Goal: Register for event/course

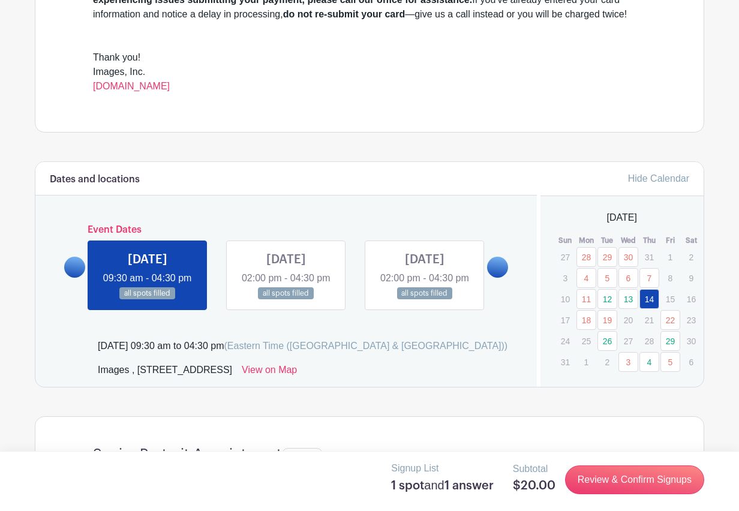
scroll to position [563, 0]
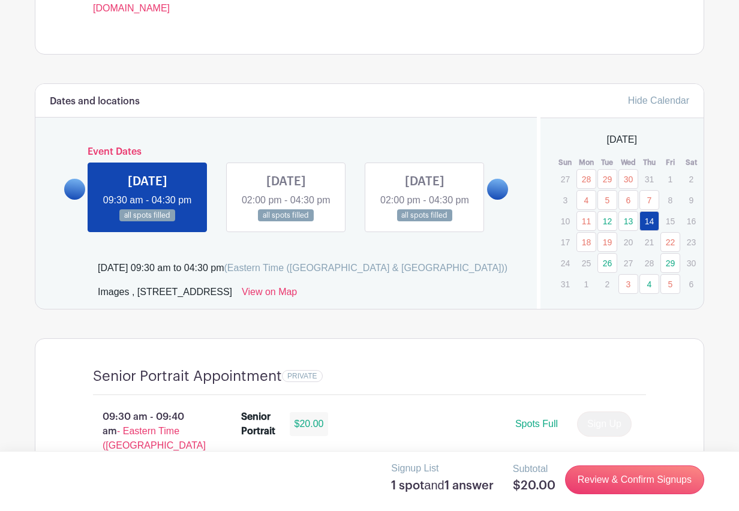
click at [668, 290] on link "5" at bounding box center [671, 284] width 20 height 20
click at [650, 289] on link "4" at bounding box center [650, 284] width 20 height 20
click at [648, 285] on link "4" at bounding box center [650, 284] width 20 height 20
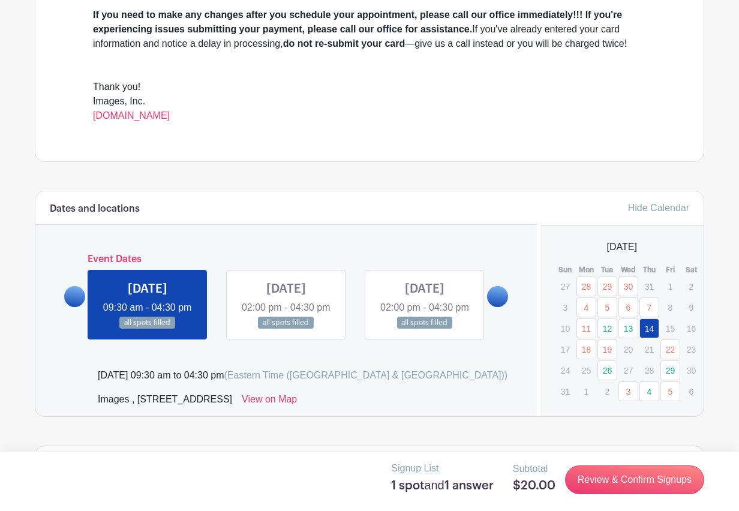
scroll to position [0, 0]
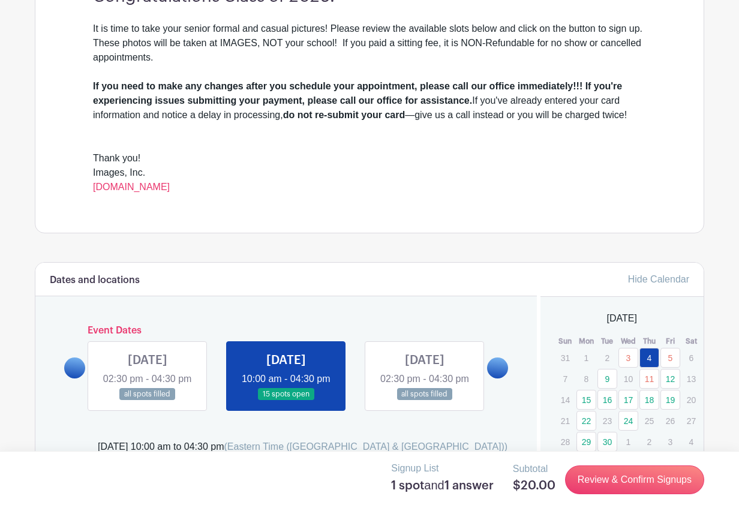
scroll to position [472, 0]
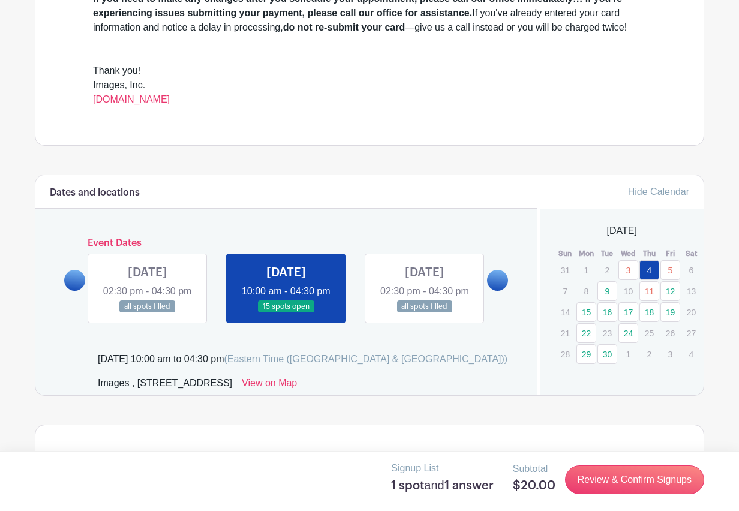
click at [649, 196] on link "Hide Calendar" at bounding box center [658, 192] width 61 height 10
click at [650, 196] on link "Hide Calendar" at bounding box center [658, 192] width 61 height 10
click at [605, 354] on link "30" at bounding box center [608, 354] width 20 height 20
click at [581, 359] on link "29" at bounding box center [587, 354] width 20 height 20
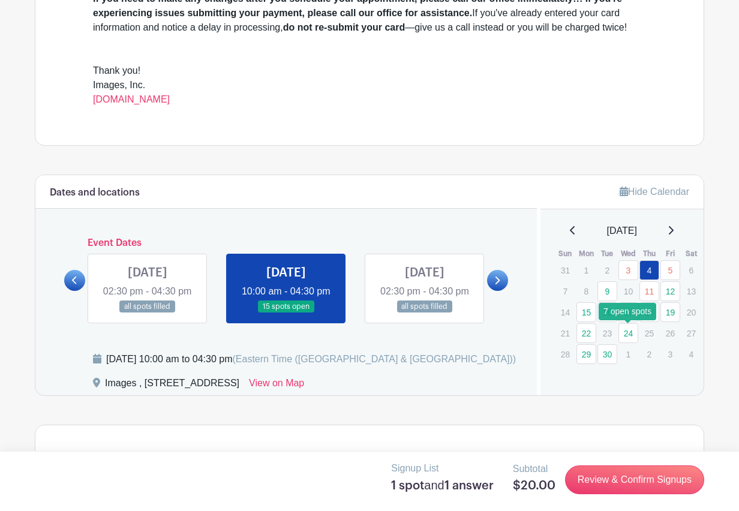
click at [632, 331] on link "24" at bounding box center [629, 333] width 20 height 20
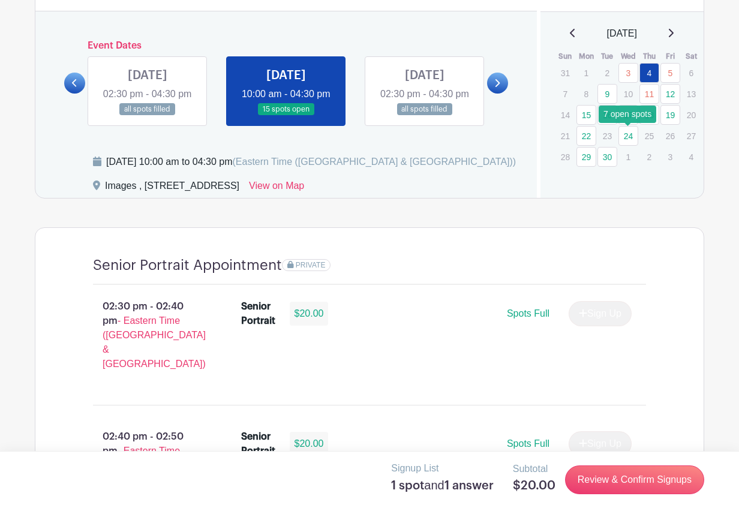
scroll to position [532, 0]
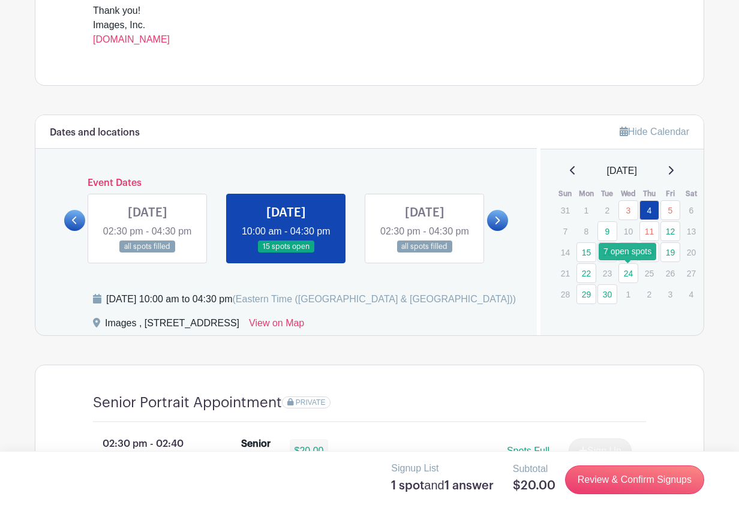
click at [629, 274] on link "24" at bounding box center [629, 273] width 20 height 20
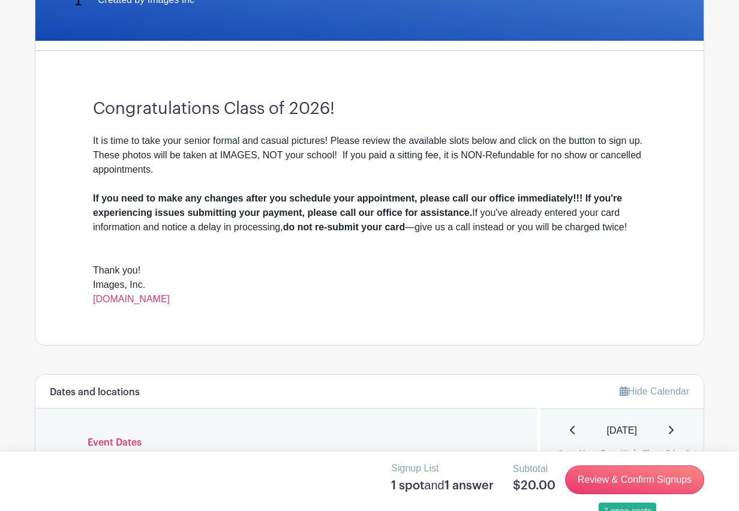
scroll to position [0, 0]
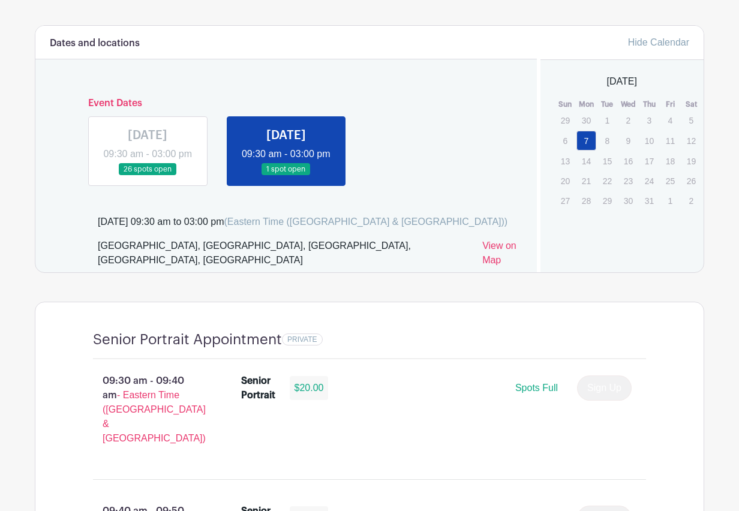
scroll to position [669, 0]
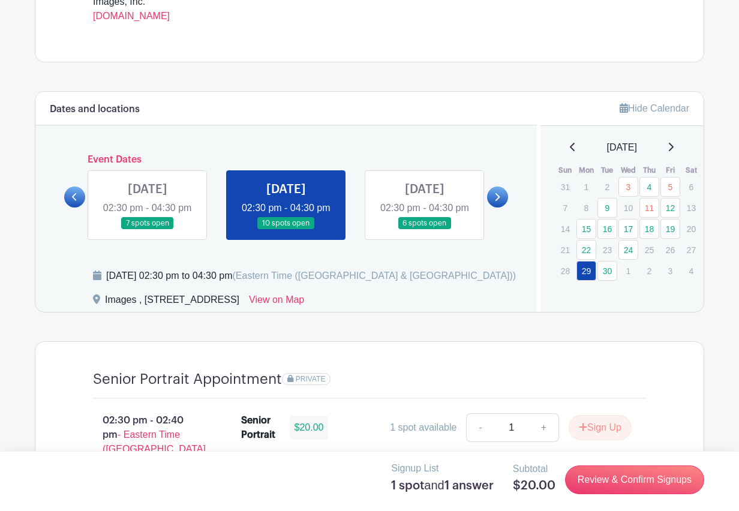
scroll to position [560, 0]
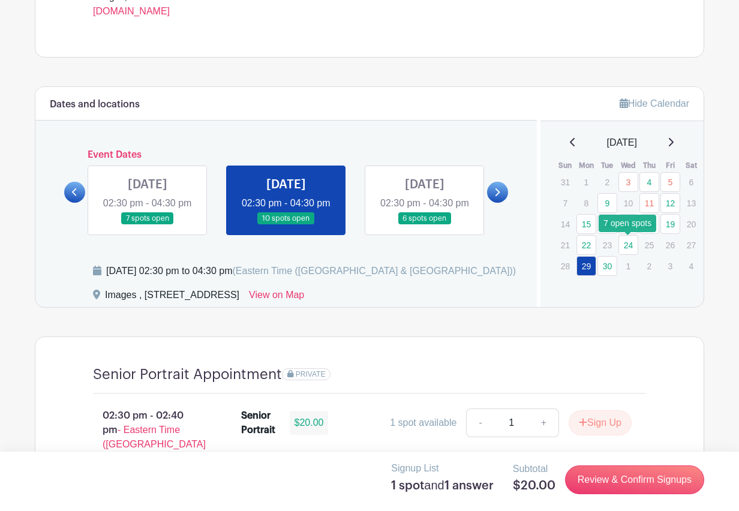
click at [629, 245] on link "24" at bounding box center [629, 245] width 20 height 20
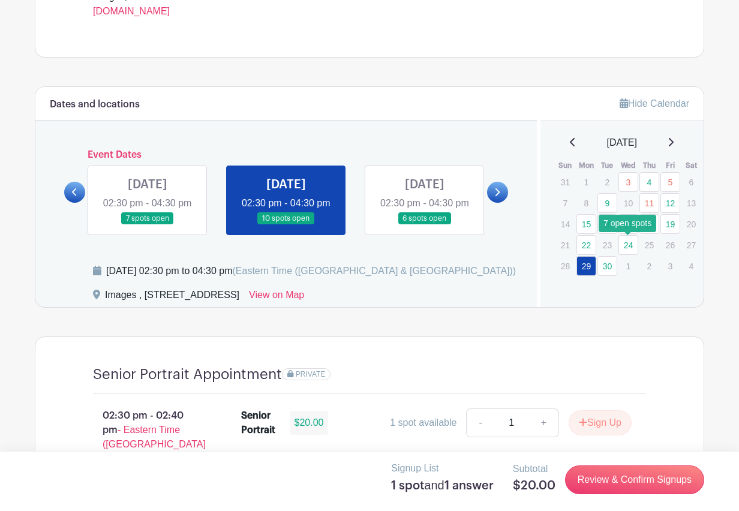
click at [629, 245] on link "24" at bounding box center [629, 245] width 20 height 20
click at [630, 247] on link "24" at bounding box center [629, 245] width 20 height 20
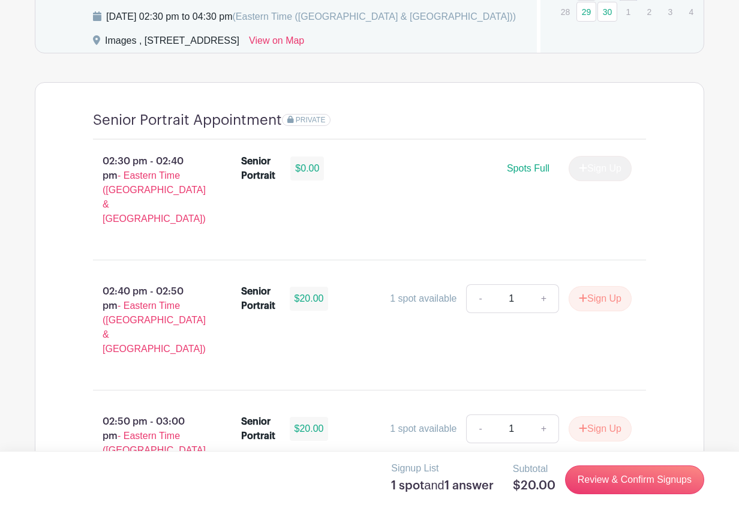
scroll to position [815, 0]
click at [595, 291] on button "Sign Up" at bounding box center [600, 298] width 63 height 25
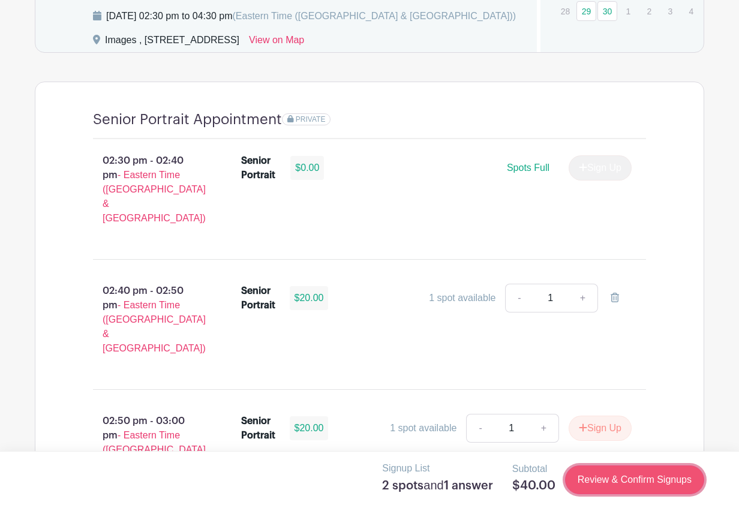
click at [619, 478] on link "Review & Confirm Signups" at bounding box center [634, 480] width 139 height 29
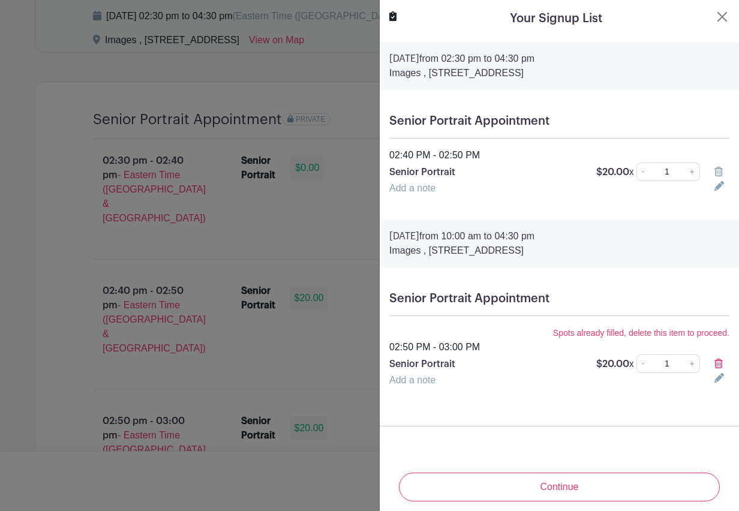
click at [719, 169] on icon at bounding box center [719, 172] width 8 height 10
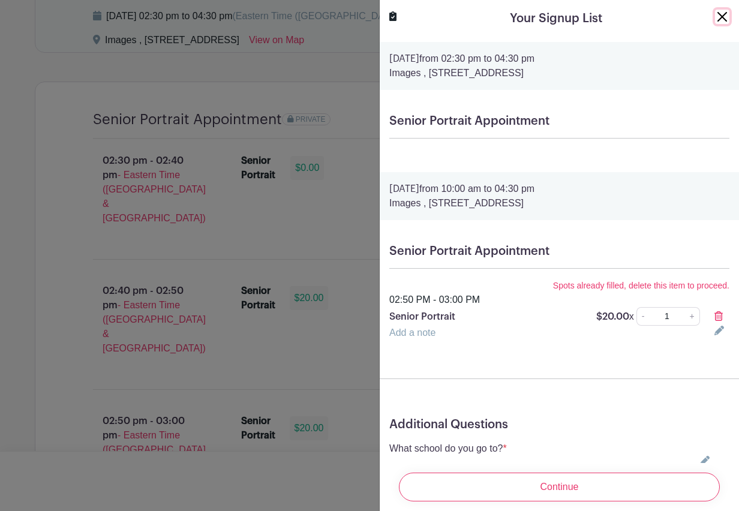
click at [720, 17] on button "Close" at bounding box center [722, 17] width 14 height 14
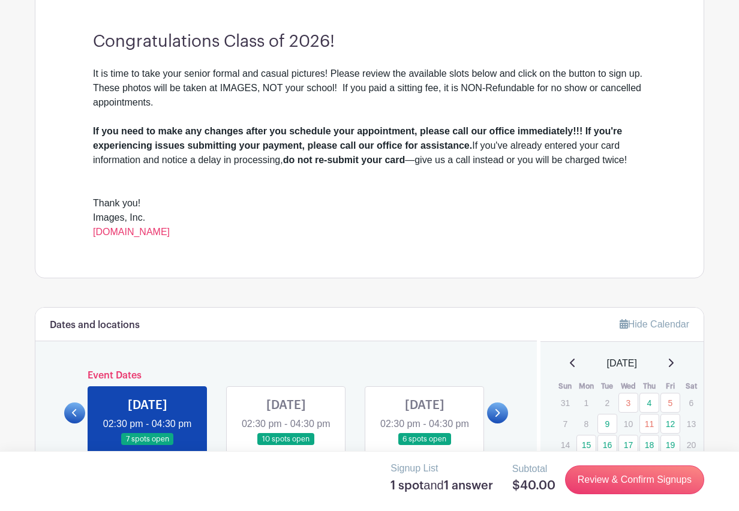
scroll to position [4, 0]
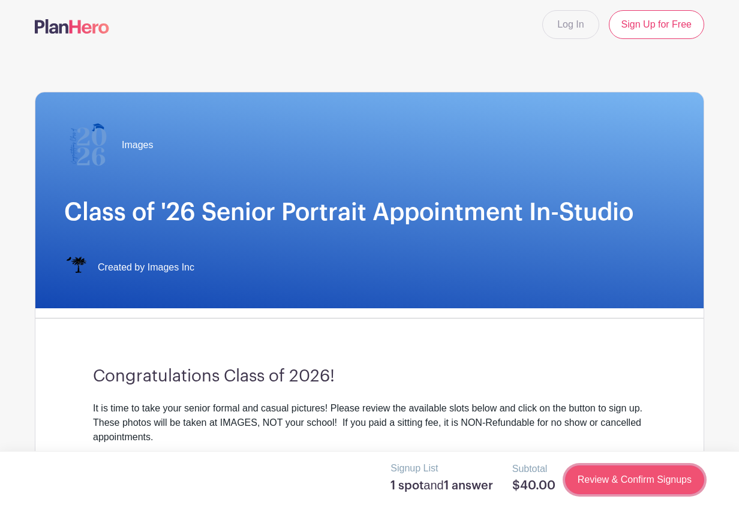
click at [620, 484] on link "Review & Confirm Signups" at bounding box center [634, 480] width 139 height 29
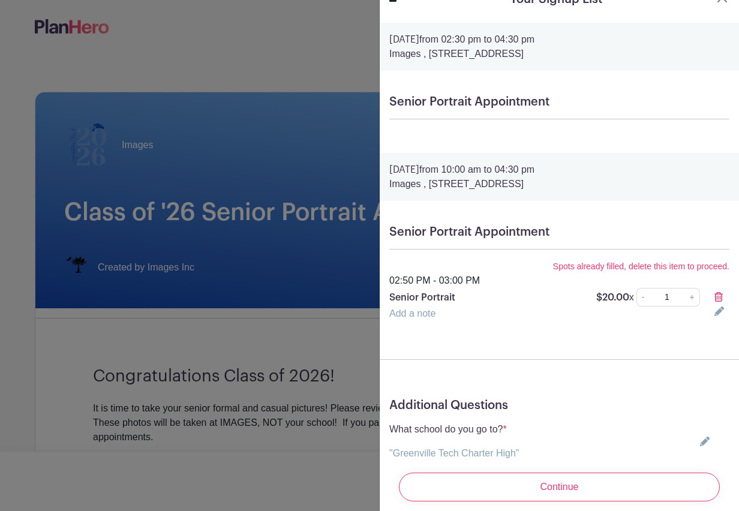
scroll to position [0, 0]
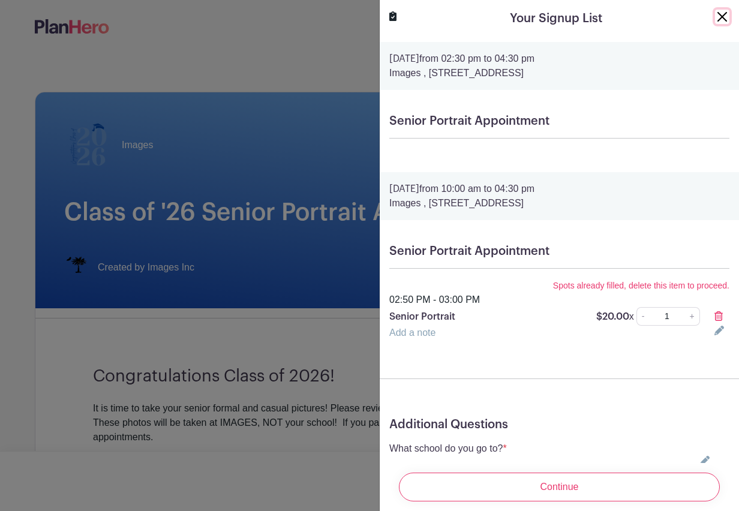
click at [727, 20] on button "Close" at bounding box center [722, 17] width 14 height 14
